Goal: Task Accomplishment & Management: Use online tool/utility

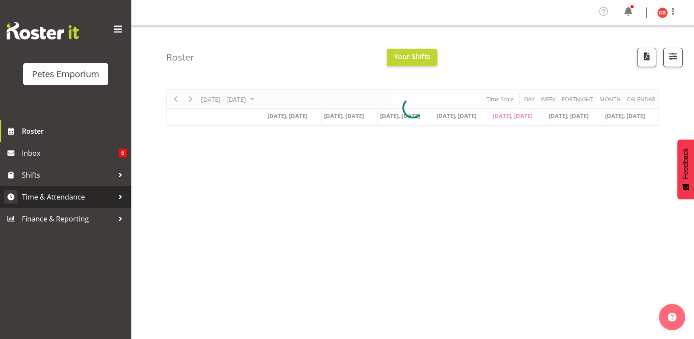
click at [50, 198] on span "Time & Attendance" at bounding box center [68, 196] width 92 height 13
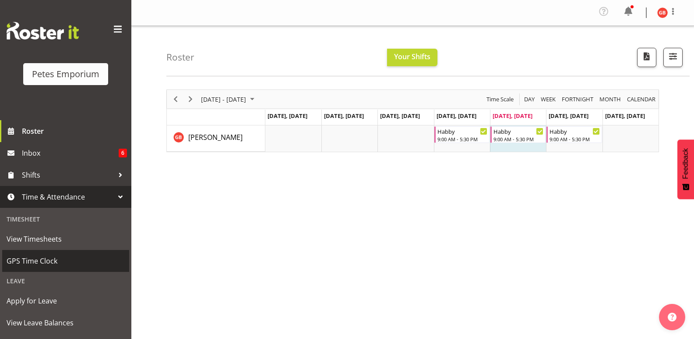
click at [33, 262] on span "GPS Time Clock" at bounding box center [66, 260] width 118 height 13
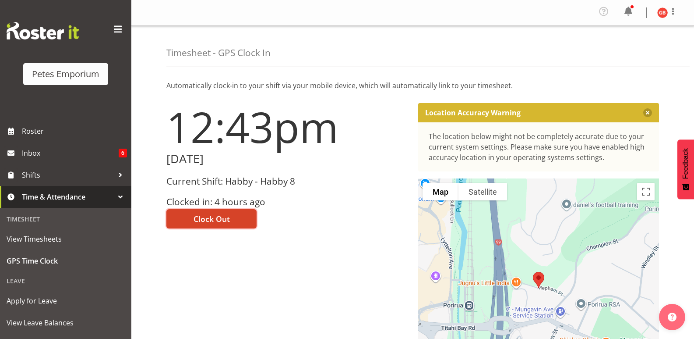
click at [229, 213] on span "Clock Out" at bounding box center [212, 218] width 36 height 11
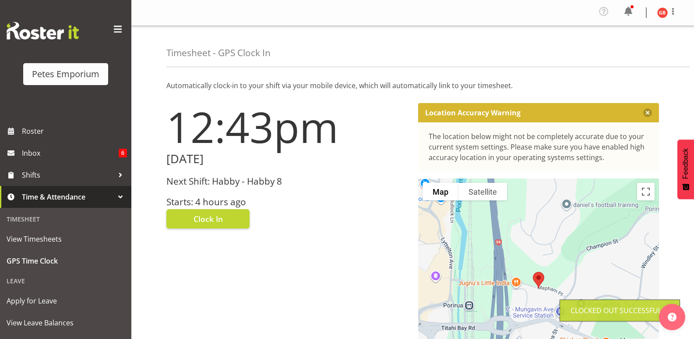
click at [661, 11] on img at bounding box center [663, 12] width 11 height 11
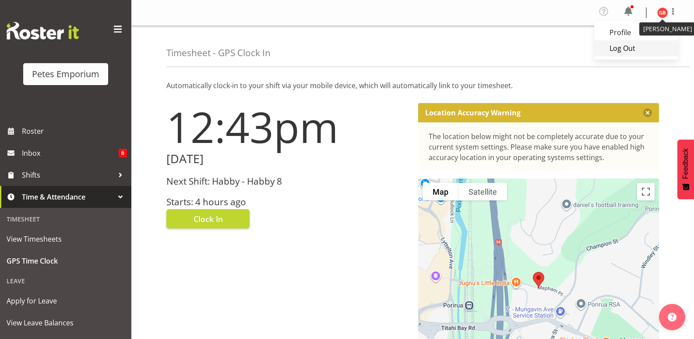
click at [623, 53] on link "Log Out" at bounding box center [637, 48] width 84 height 16
